Goal: Task Accomplishment & Management: Manage account settings

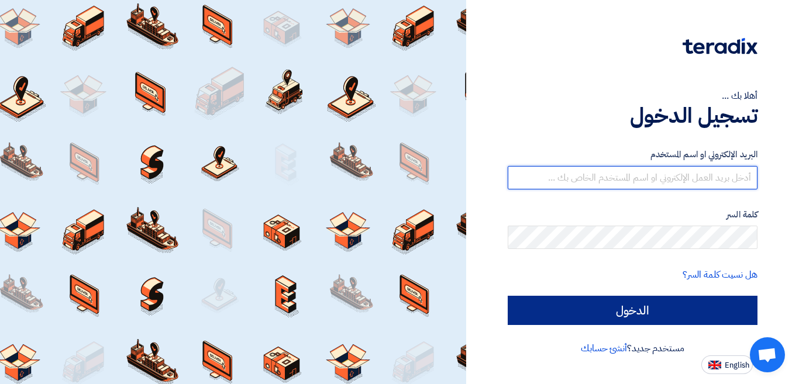
type input "[EMAIL_ADDRESS][DOMAIN_NAME][GEOGRAPHIC_DATA]"
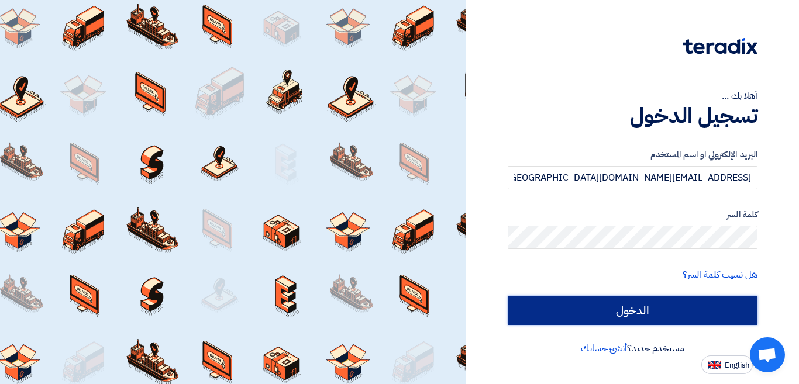
click at [616, 306] on input "الدخول" at bounding box center [633, 310] width 250 height 29
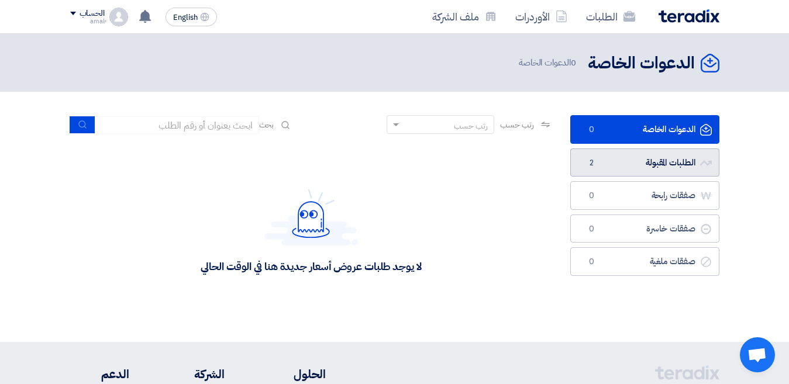
click at [588, 155] on link "الطلبات المقبولة الطلبات المقبولة 2" at bounding box center [645, 163] width 149 height 29
